Goal: Information Seeking & Learning: Learn about a topic

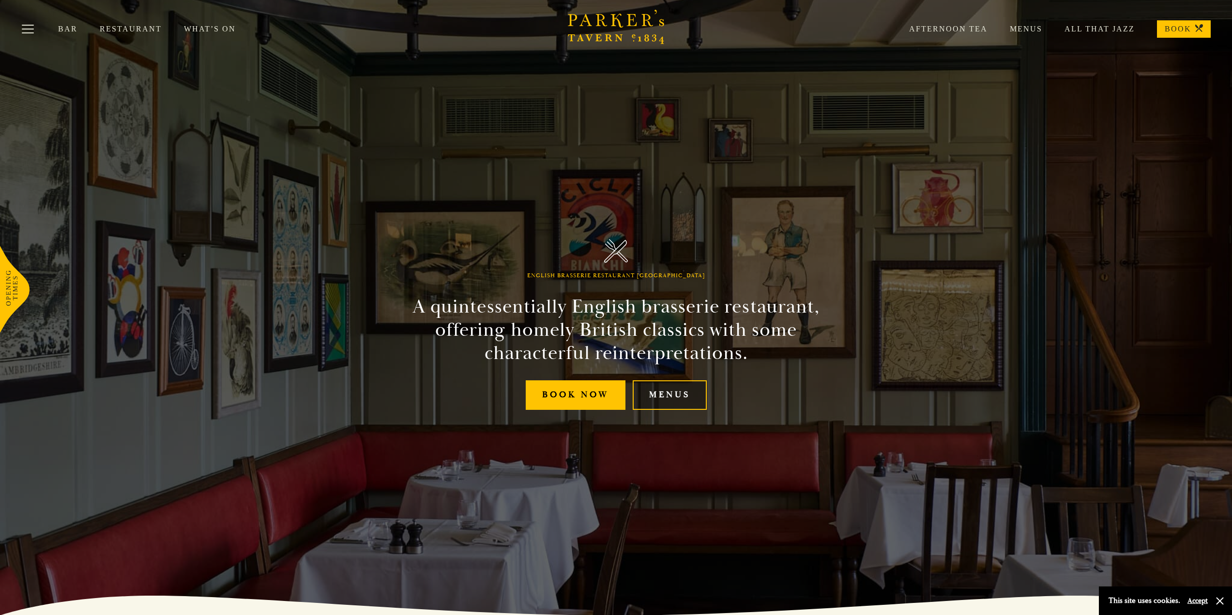
click at [662, 395] on link "Menus" at bounding box center [670, 396] width 74 height 30
click at [697, 400] on link "Menus" at bounding box center [670, 396] width 74 height 30
drag, startPoint x: 1038, startPoint y: 428, endPoint x: 1026, endPoint y: 226, distance: 202.7
click at [678, 396] on link "Menus" at bounding box center [670, 396] width 74 height 30
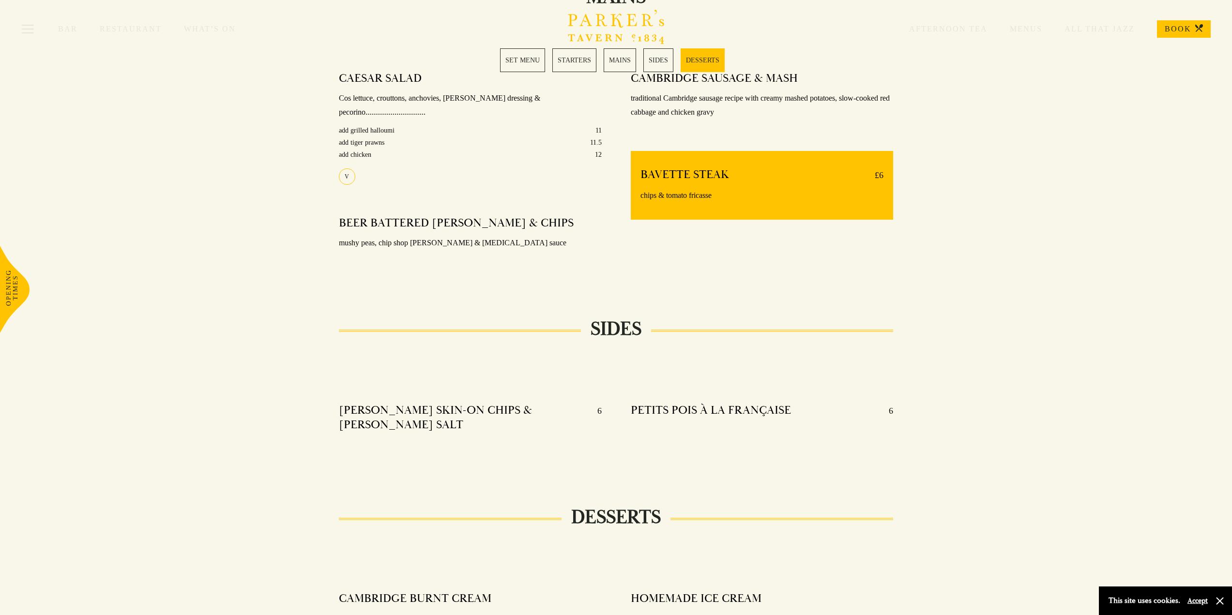
scroll to position [826, 0]
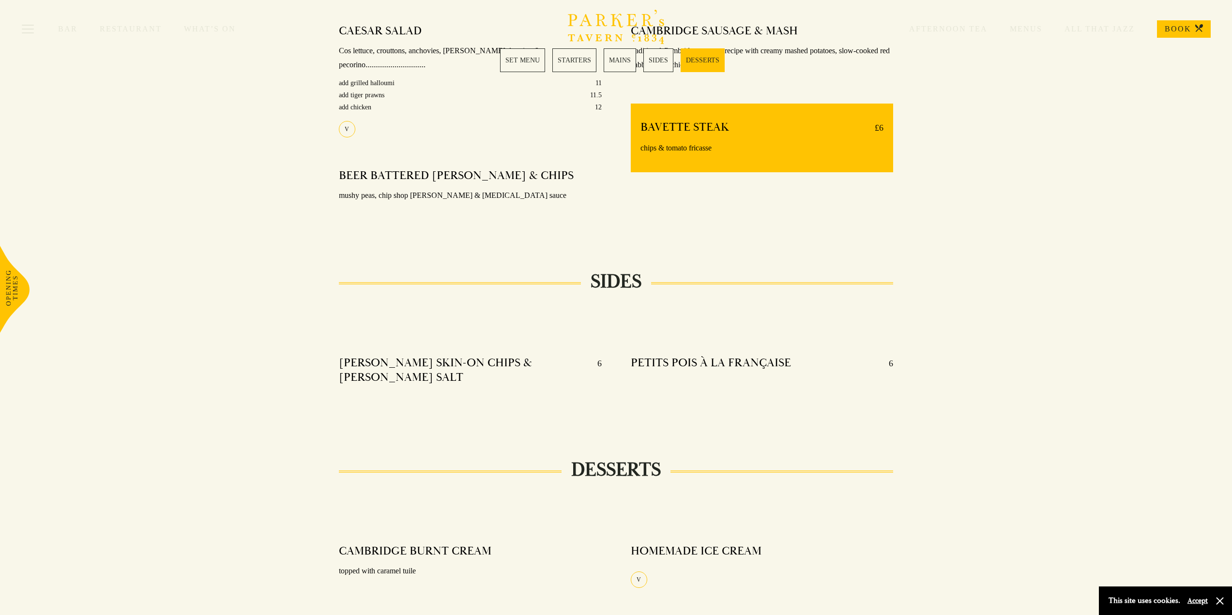
drag, startPoint x: 971, startPoint y: 318, endPoint x: 973, endPoint y: 371, distance: 53.3
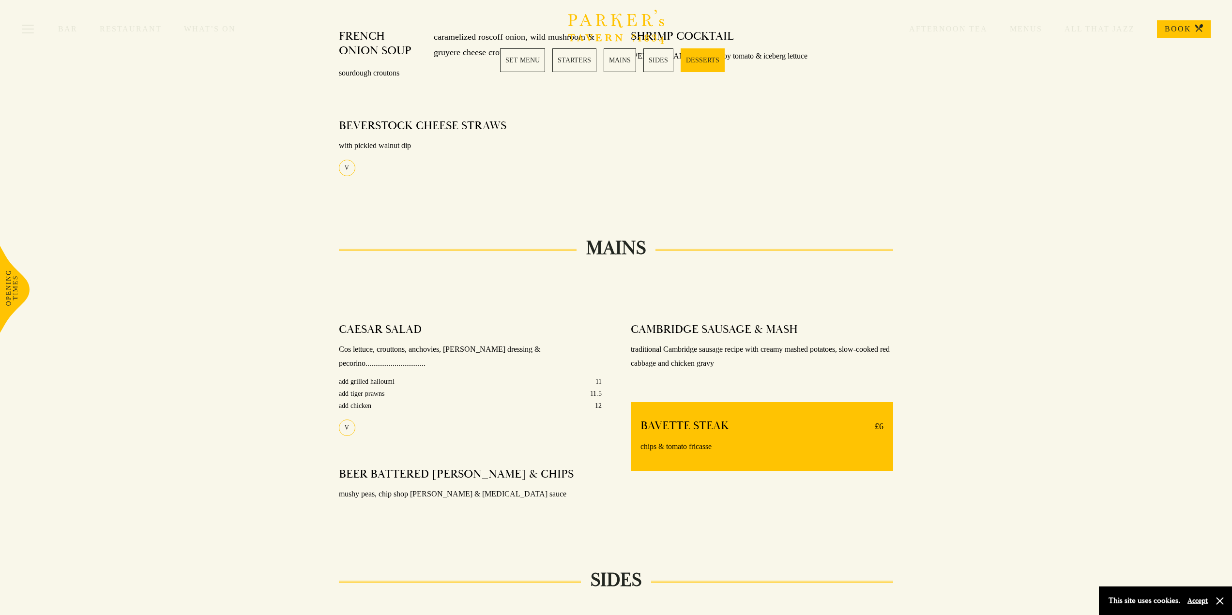
drag, startPoint x: 1046, startPoint y: 419, endPoint x: 1018, endPoint y: 274, distance: 147.5
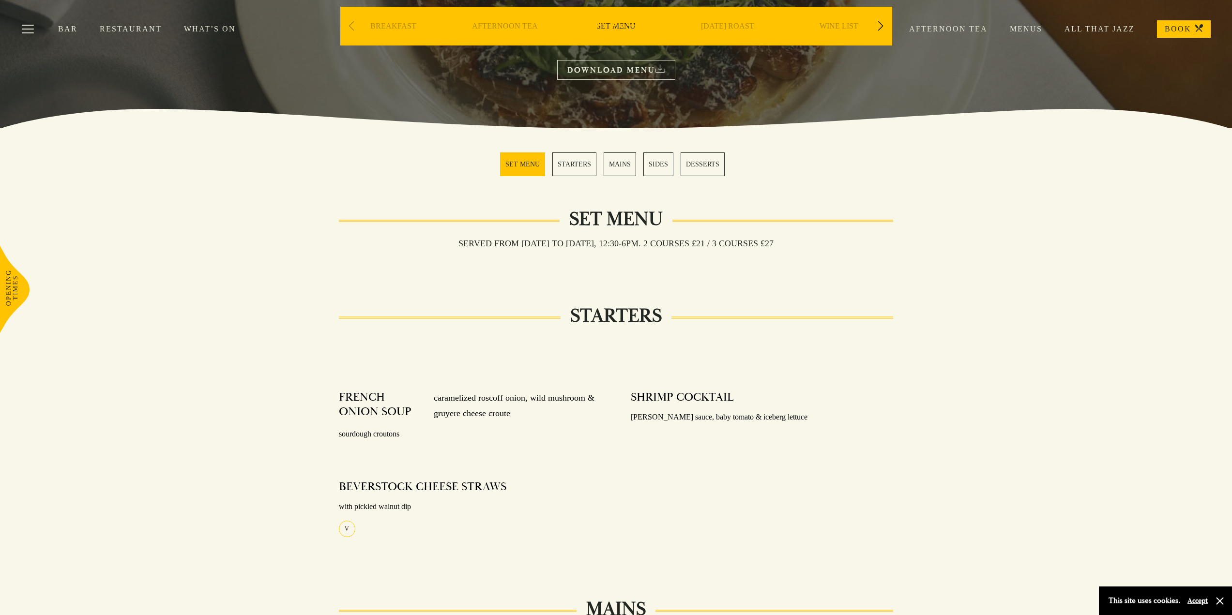
scroll to position [0, 0]
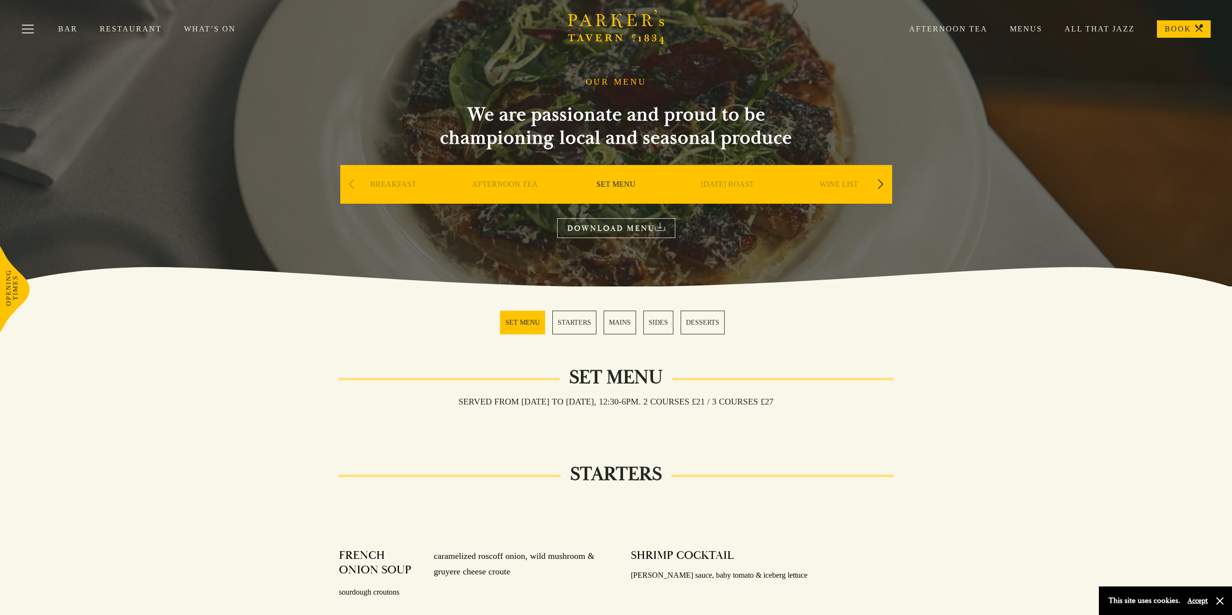
drag, startPoint x: 1033, startPoint y: 366, endPoint x: 1036, endPoint y: 254, distance: 112.4
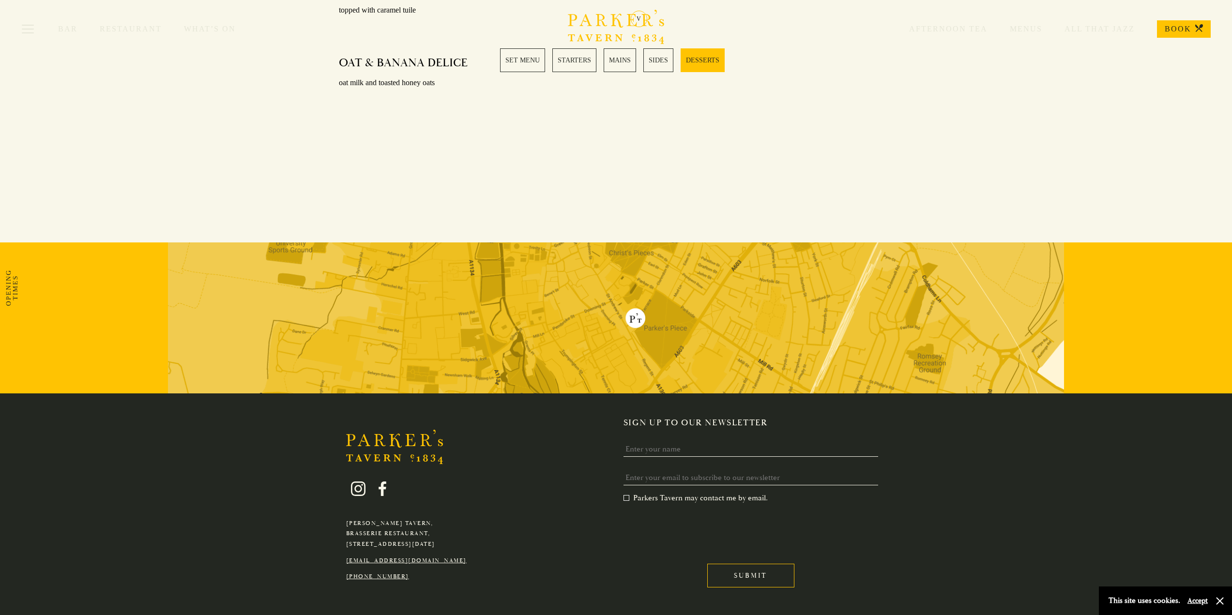
scroll to position [1389, 0]
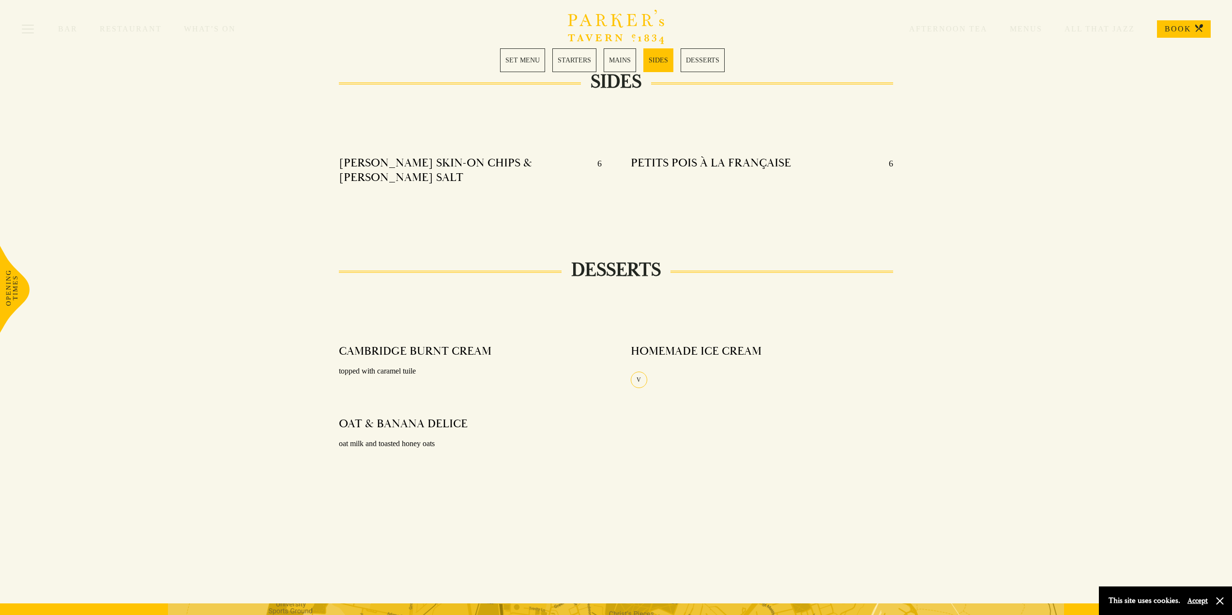
drag, startPoint x: 1075, startPoint y: 472, endPoint x: 1056, endPoint y: 387, distance: 86.9
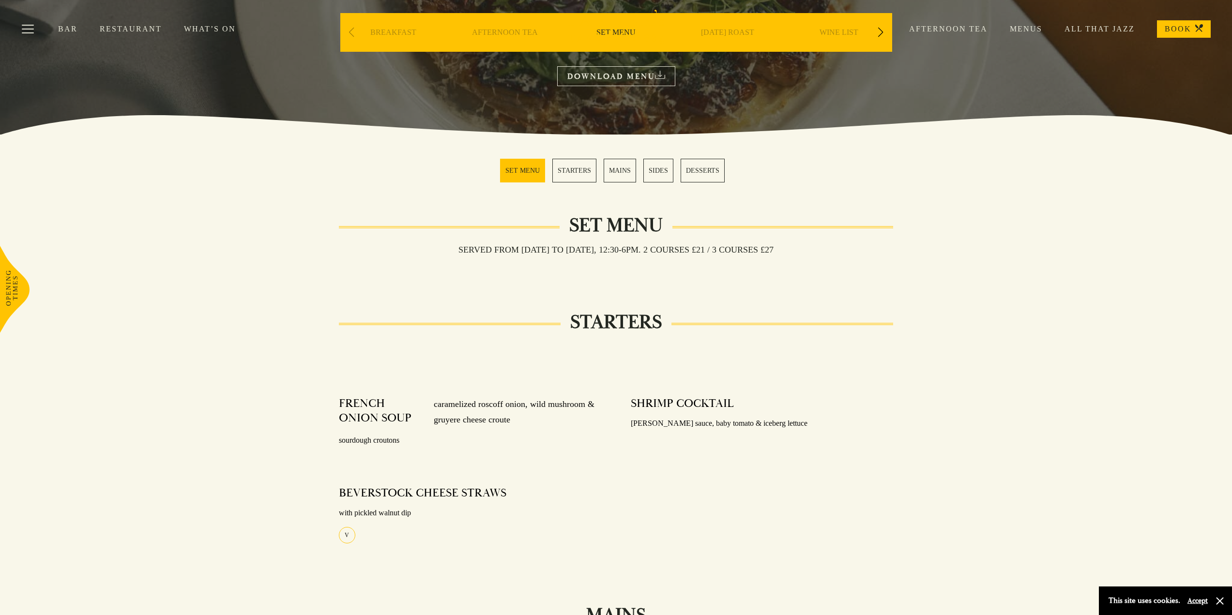
scroll to position [0, 0]
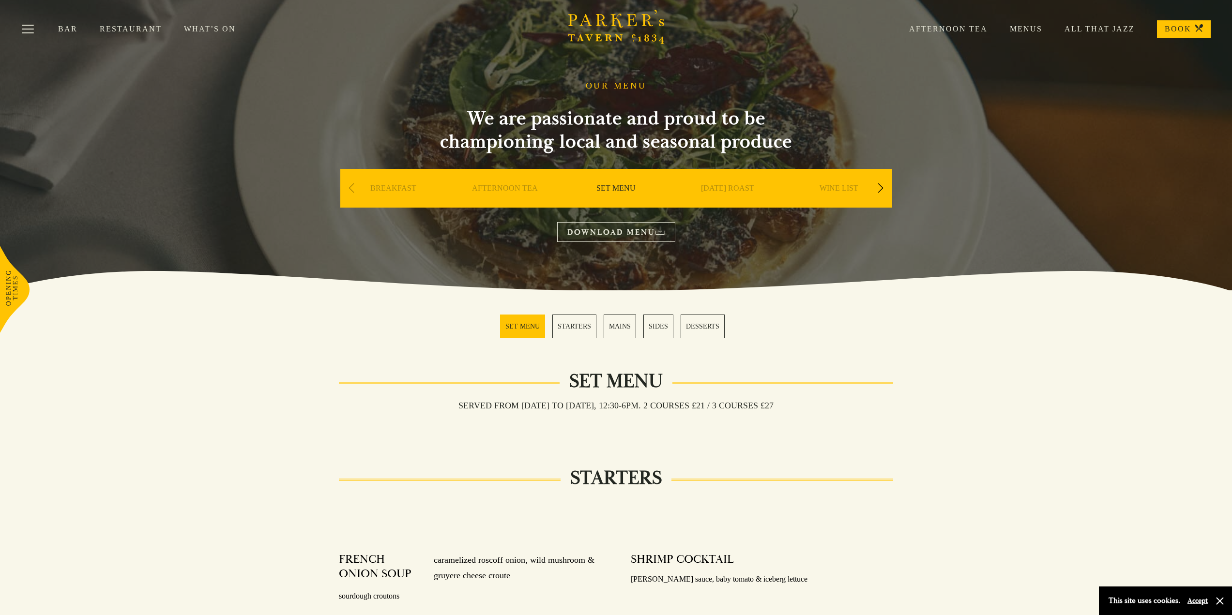
drag, startPoint x: 1054, startPoint y: 396, endPoint x: 1057, endPoint y: 286, distance: 110.0
click at [580, 330] on link "STARTERS" at bounding box center [574, 327] width 44 height 24
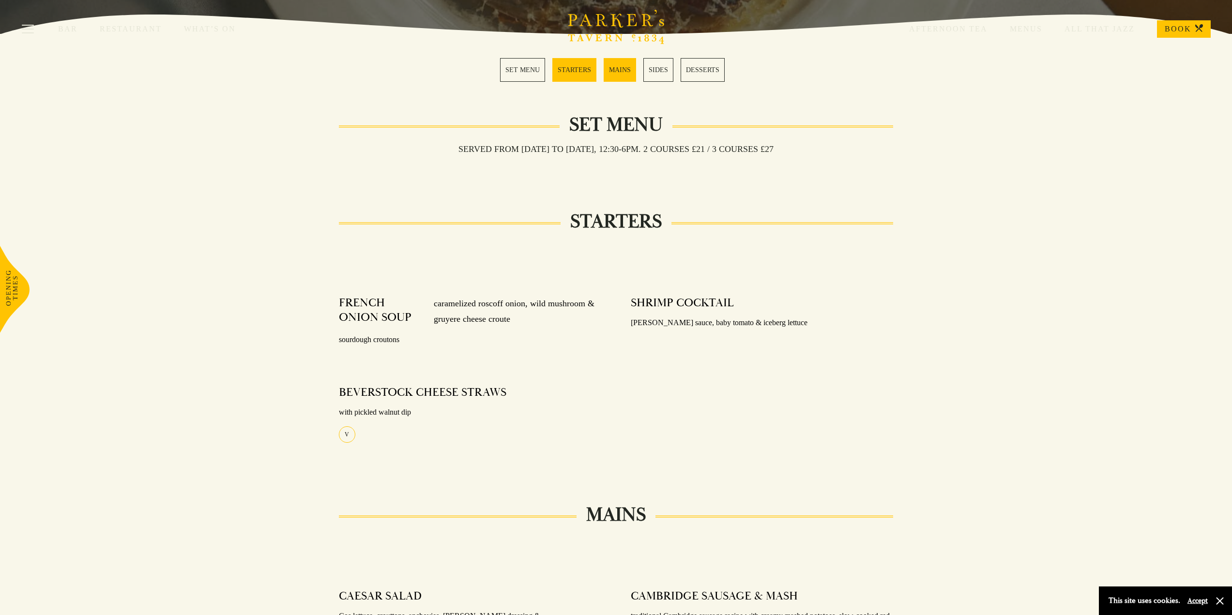
scroll to position [188, 0]
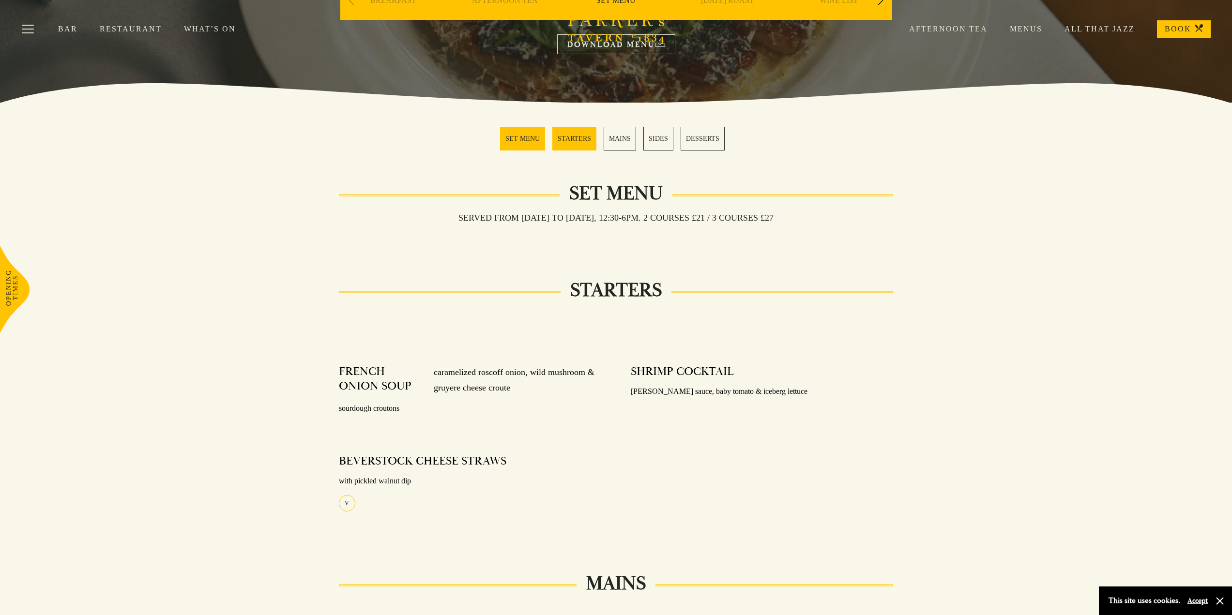
click at [617, 140] on link "MAINS" at bounding box center [620, 139] width 32 height 24
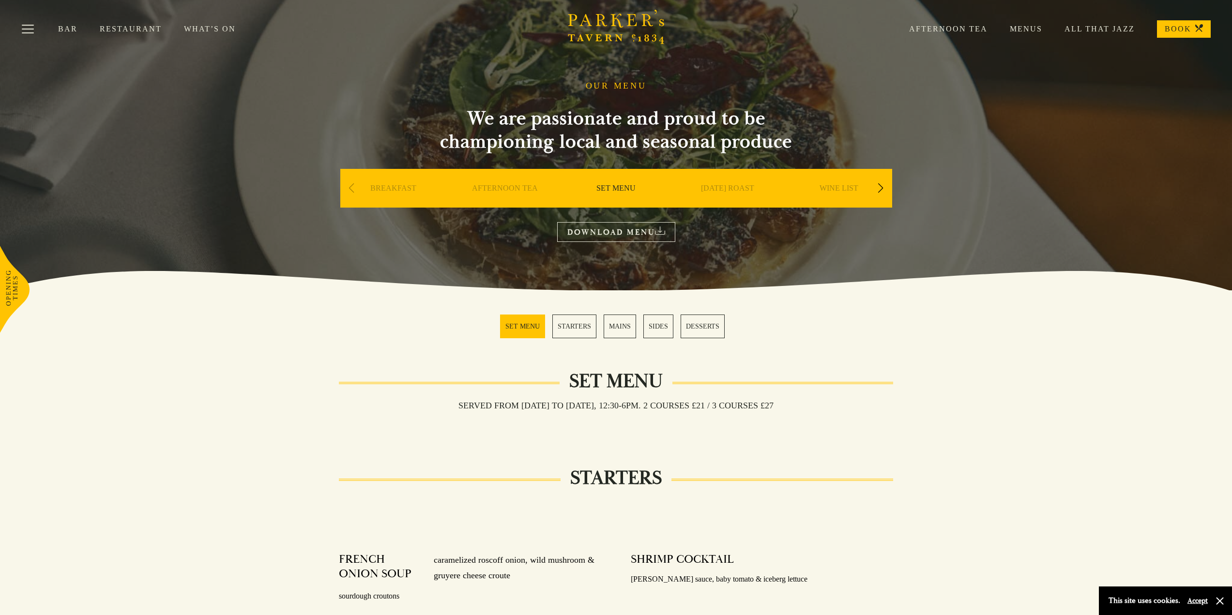
drag, startPoint x: 1045, startPoint y: 466, endPoint x: 947, endPoint y: 239, distance: 247.0
click at [351, 188] on div "Previous slide" at bounding box center [351, 188] width 13 height 21
click at [347, 188] on div "Previous slide" at bounding box center [351, 188] width 13 height 21
click at [757, 189] on div "[DATE] ROAST" at bounding box center [727, 203] width 107 height 68
click at [742, 183] on div "[DATE] ROAST" at bounding box center [727, 203] width 107 height 68
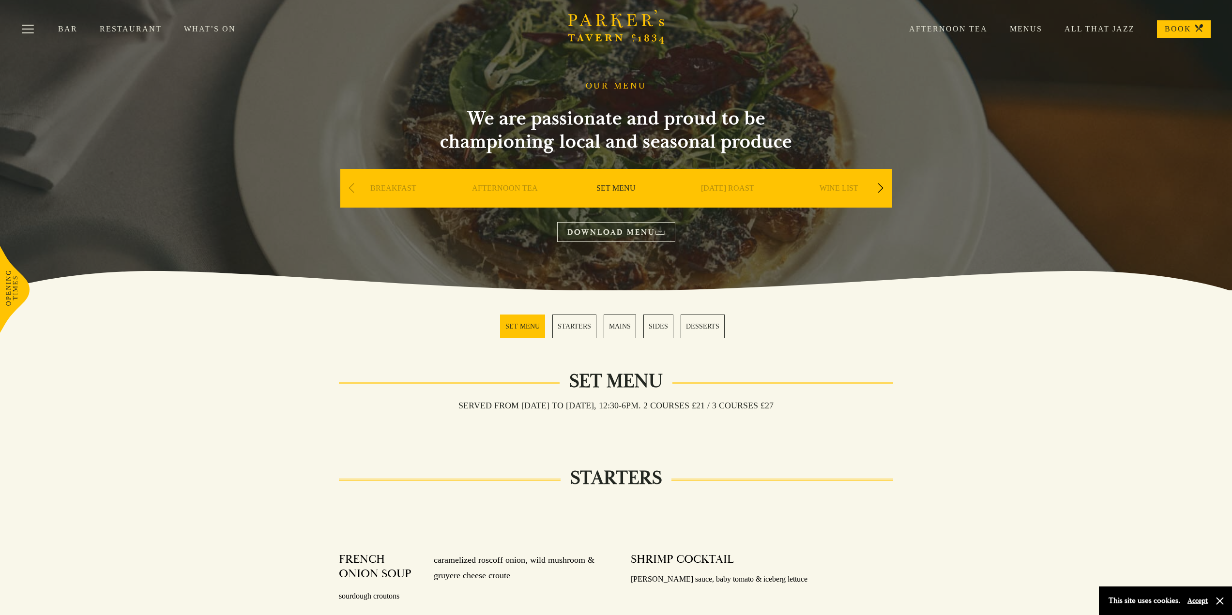
click at [737, 188] on link "[DATE] ROAST" at bounding box center [727, 202] width 53 height 39
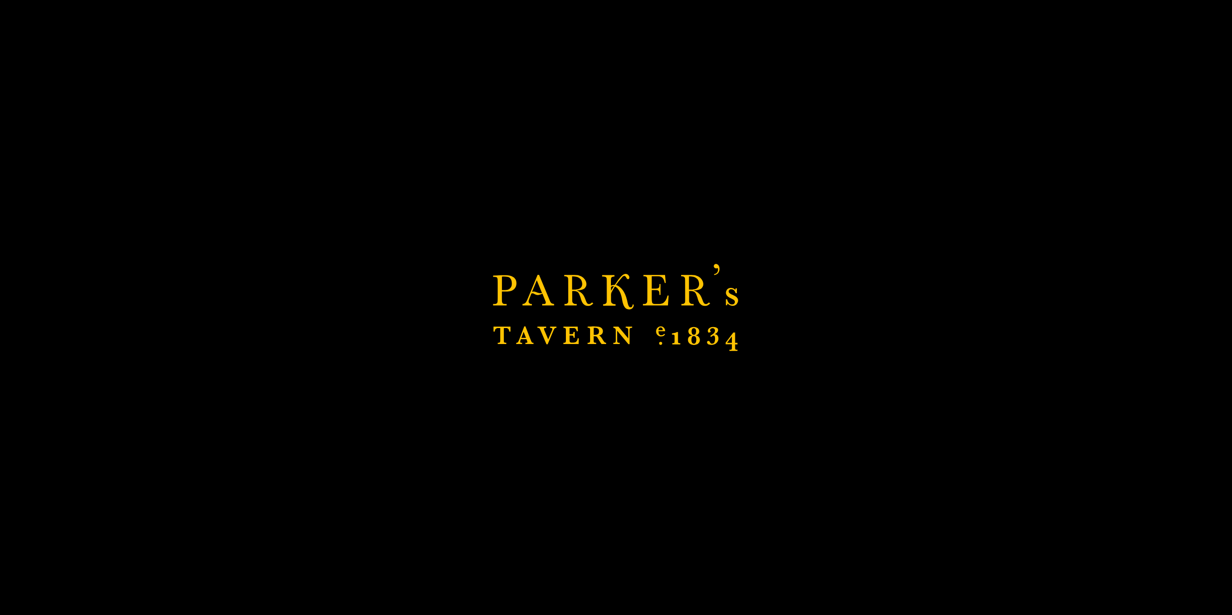
scroll to position [478, 0]
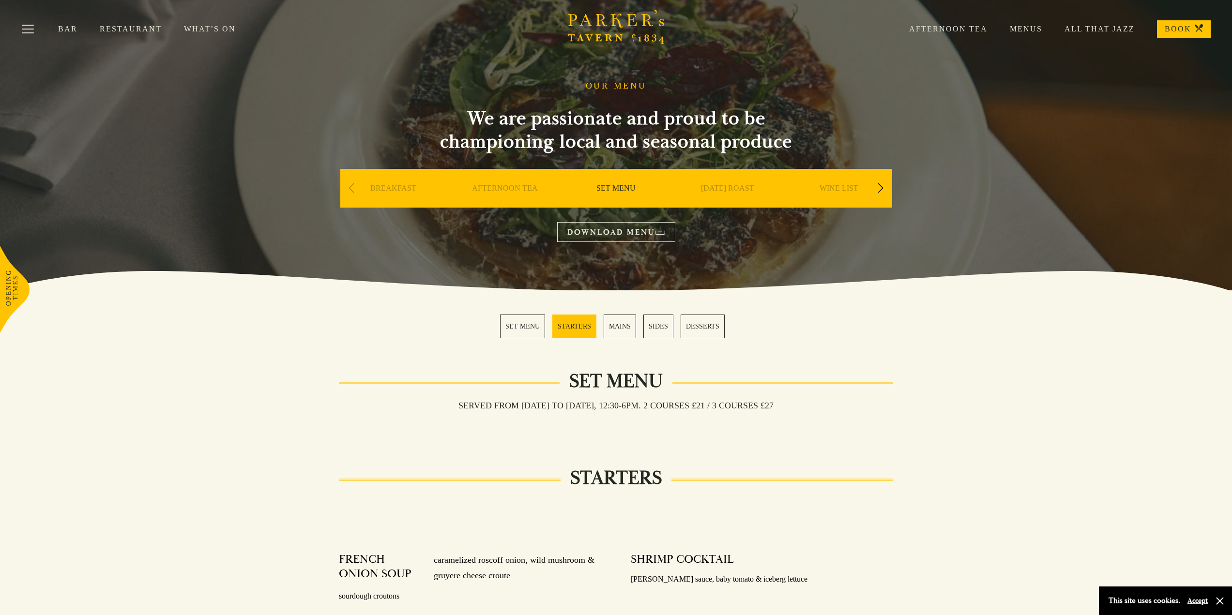
click at [601, 232] on link "DOWNLOAD MENU" at bounding box center [616, 232] width 118 height 20
click at [628, 329] on link "MAINS" at bounding box center [620, 327] width 32 height 24
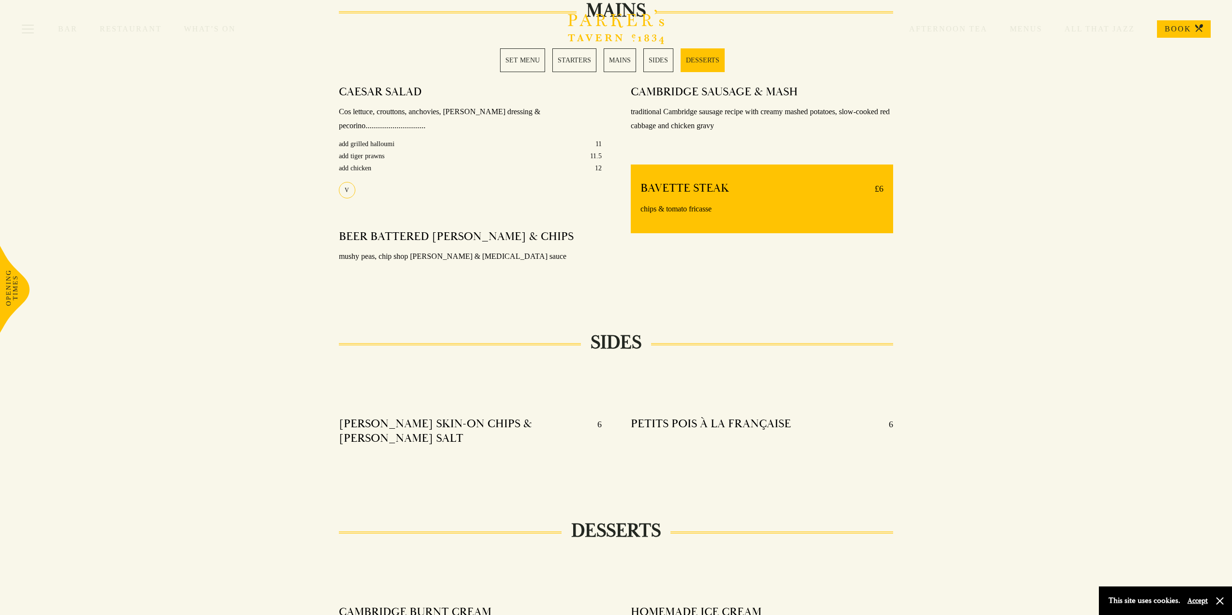
scroll to position [772, 0]
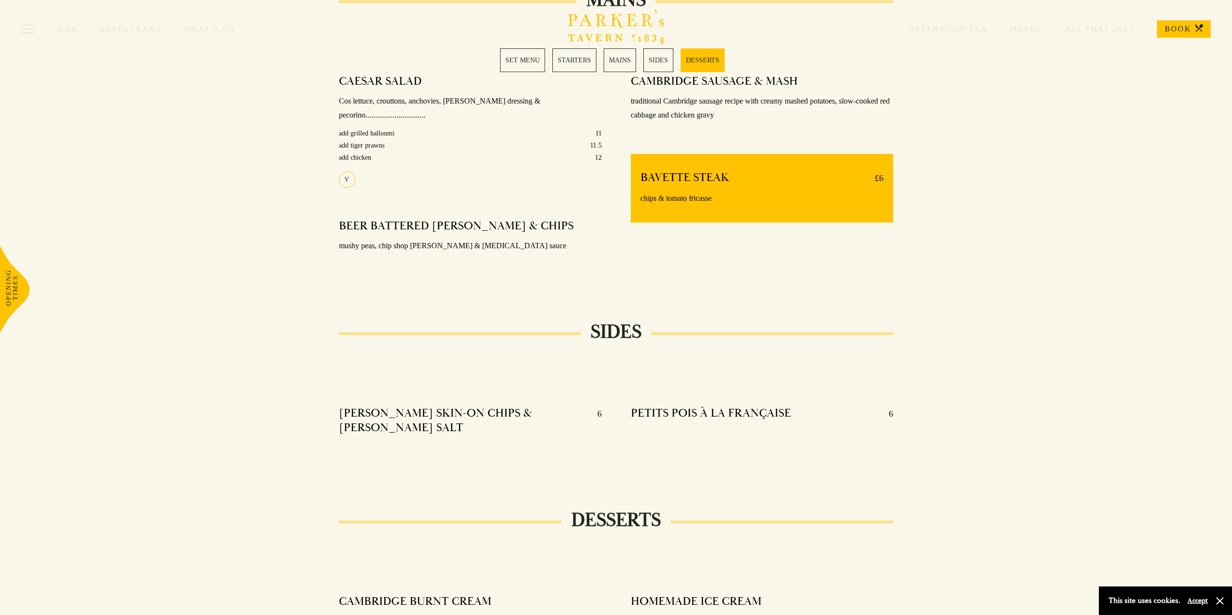
click at [703, 154] on div "BAVETTE STEAK £6 chips & tomato fricasse" at bounding box center [762, 188] width 263 height 69
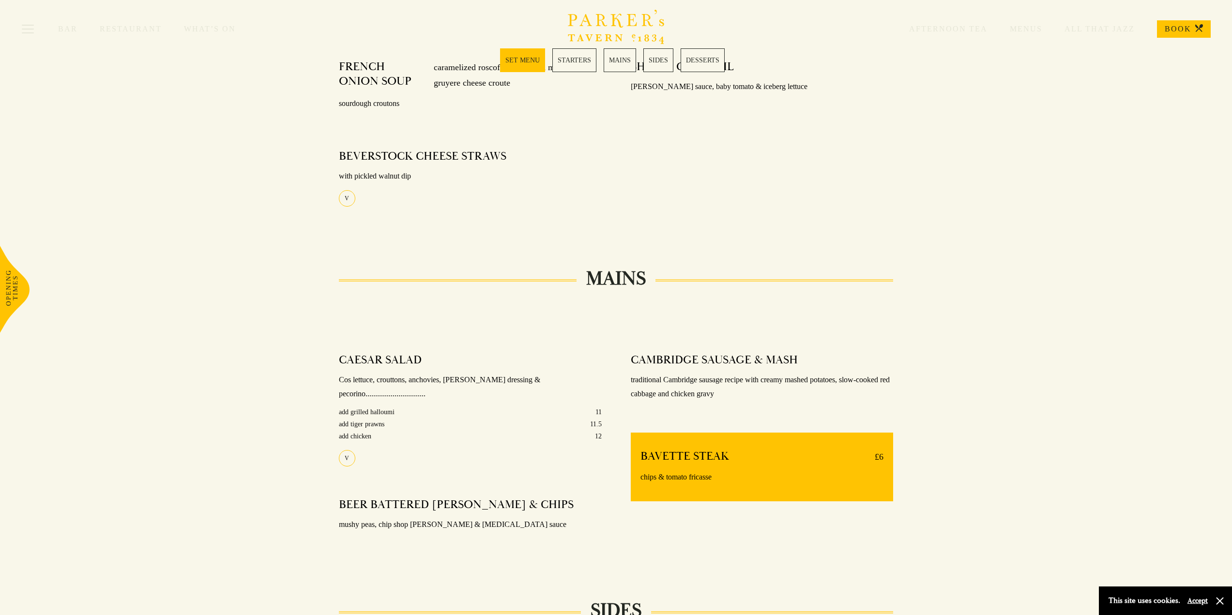
scroll to position [0, 0]
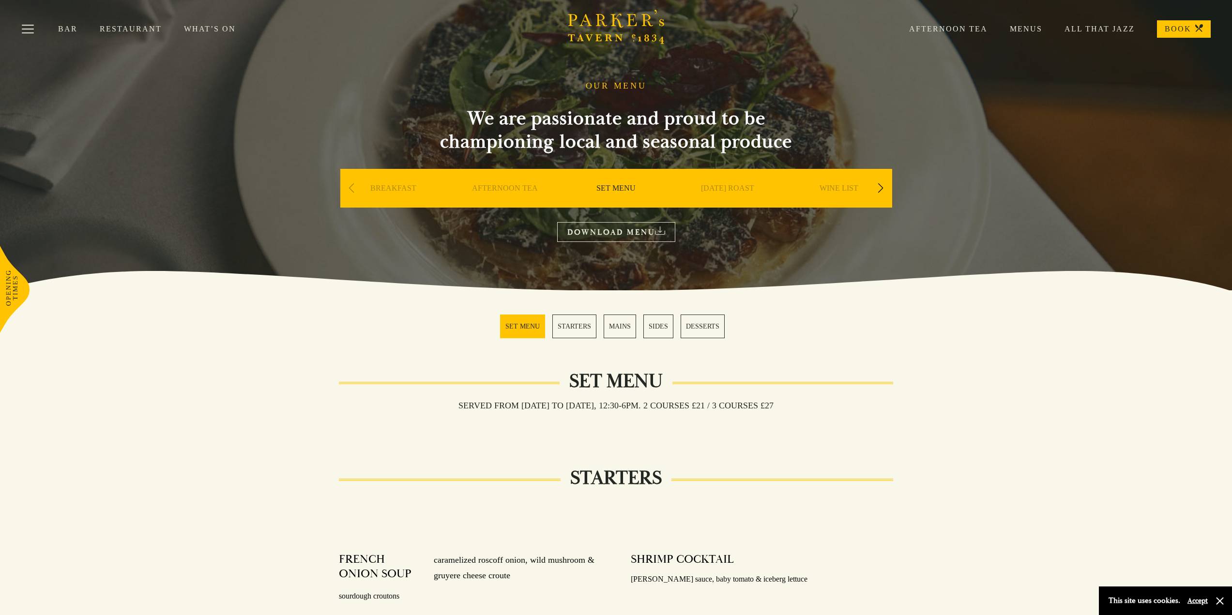
drag, startPoint x: 768, startPoint y: 217, endPoint x: 759, endPoint y: 78, distance: 139.3
click at [876, 187] on div "Next slide" at bounding box center [880, 188] width 13 height 21
click at [877, 188] on div "Next slide" at bounding box center [880, 188] width 13 height 21
click at [718, 183] on div "A LA CARTE" at bounding box center [727, 203] width 107 height 68
click at [716, 185] on link "A LA CARTE" at bounding box center [727, 202] width 45 height 39
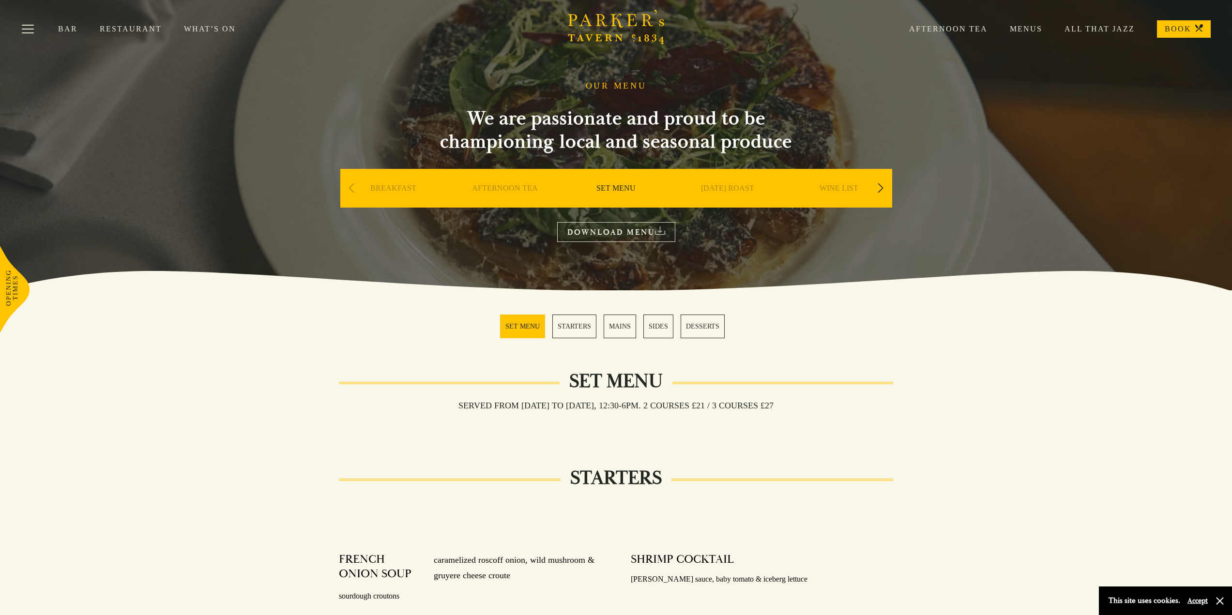
click at [345, 190] on div "Previous slide" at bounding box center [351, 188] width 13 height 21
click at [350, 188] on div "Previous slide" at bounding box center [351, 188] width 13 height 21
click at [132, 30] on link "Restaurant" at bounding box center [142, 29] width 84 height 10
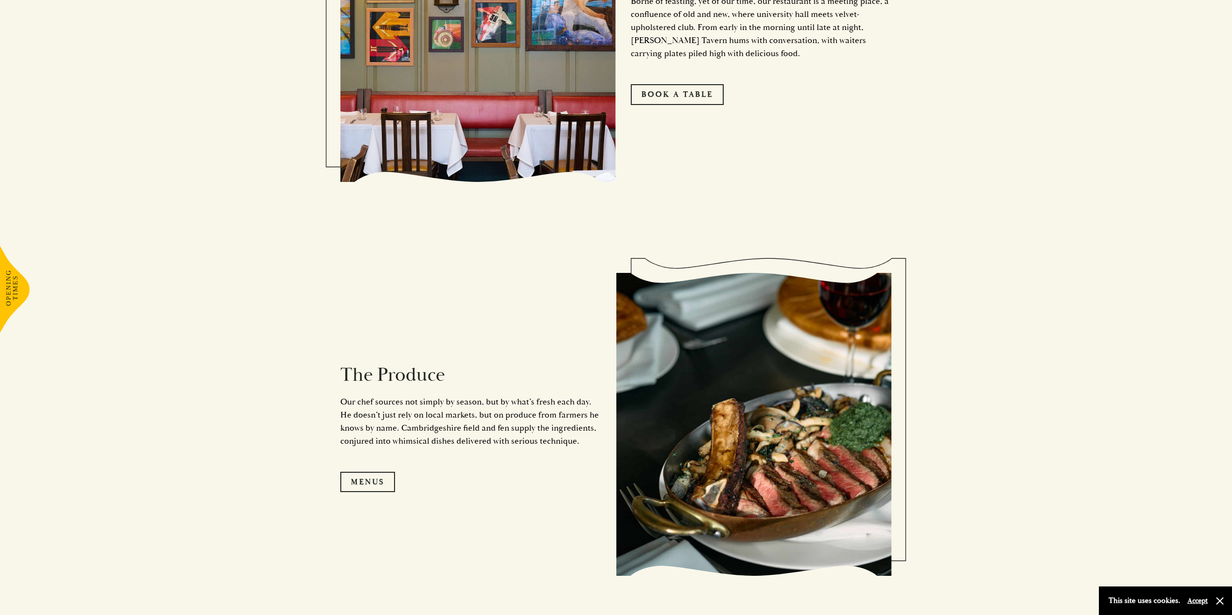
scroll to position [1065, 0]
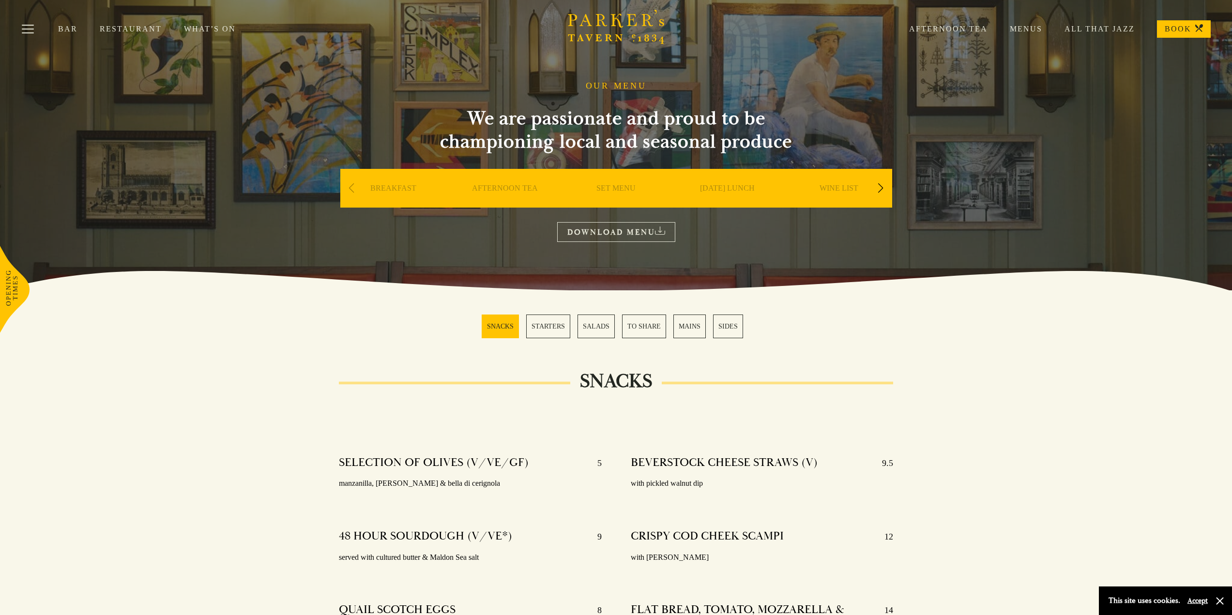
click at [882, 193] on div "Next slide" at bounding box center [880, 188] width 13 height 21
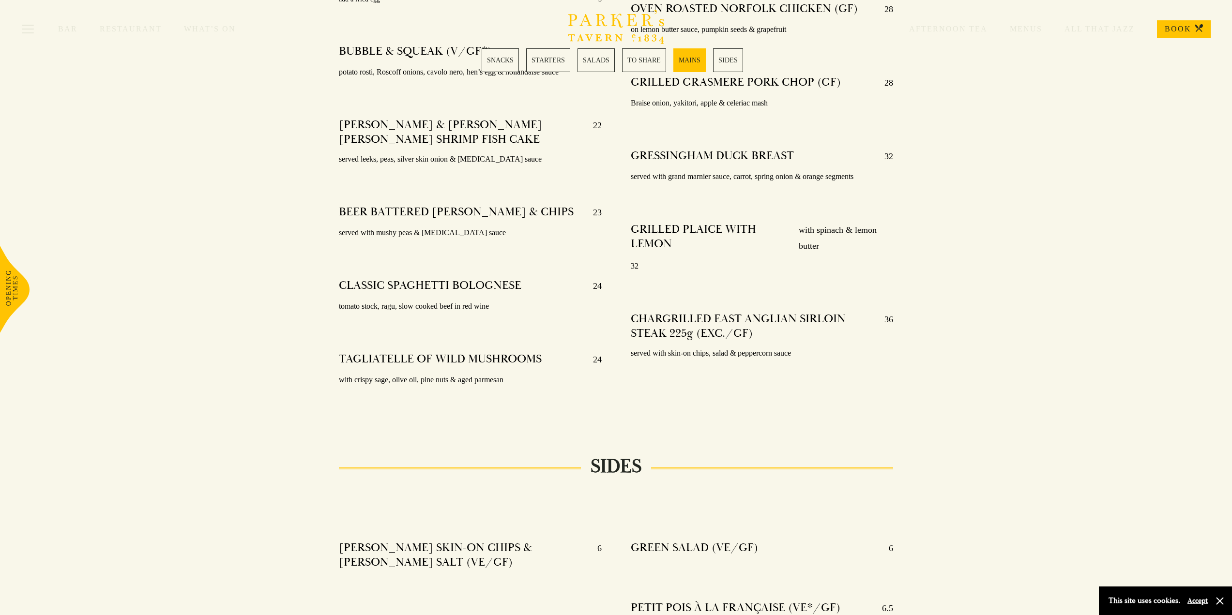
scroll to position [1937, 0]
